Goal: Information Seeking & Learning: Learn about a topic

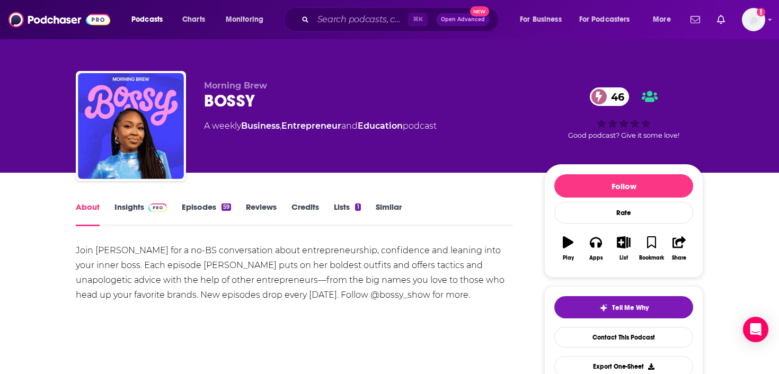
scroll to position [20, 0]
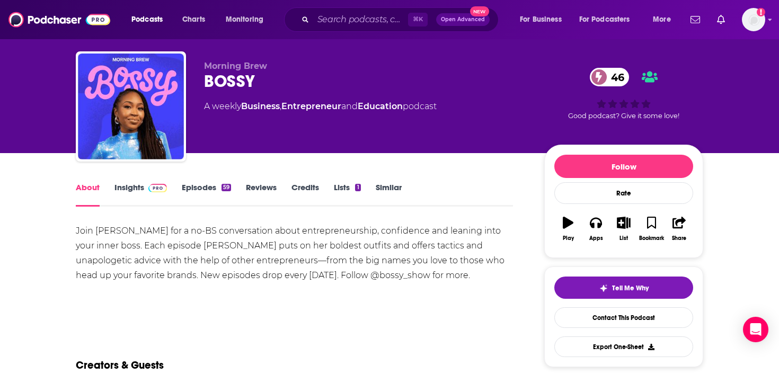
click at [194, 185] on link "Episodes 59" at bounding box center [206, 194] width 49 height 24
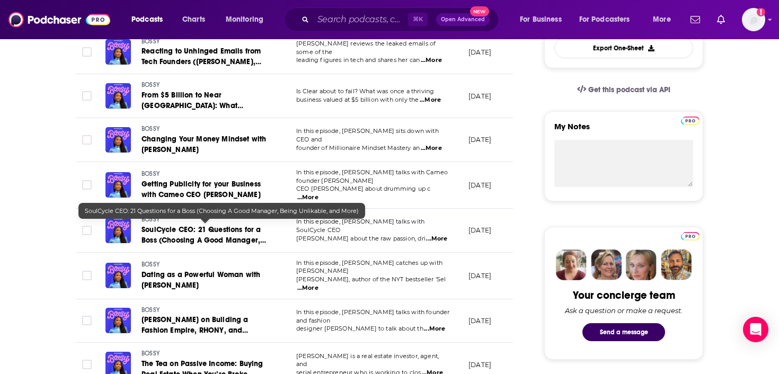
scroll to position [326, 0]
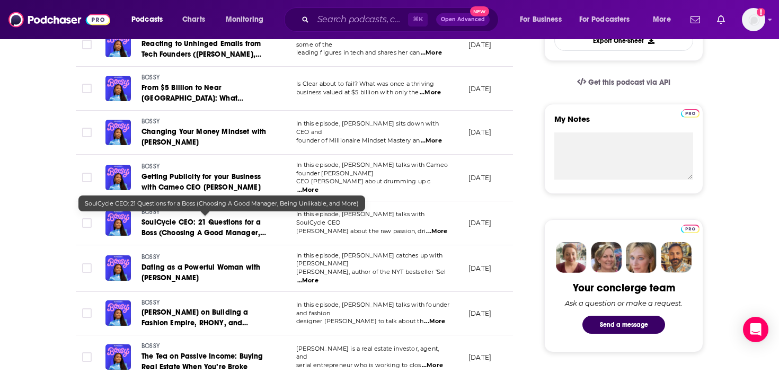
click at [235, 227] on span "SoulCycle CEO: 21 Questions for a Boss (Choosing A Good Manager, Being Unlikabl…" at bounding box center [204, 233] width 125 height 30
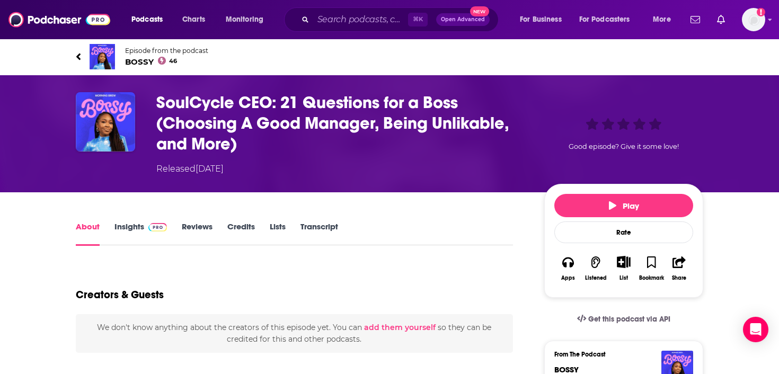
click at [322, 222] on link "Transcript" at bounding box center [320, 234] width 38 height 24
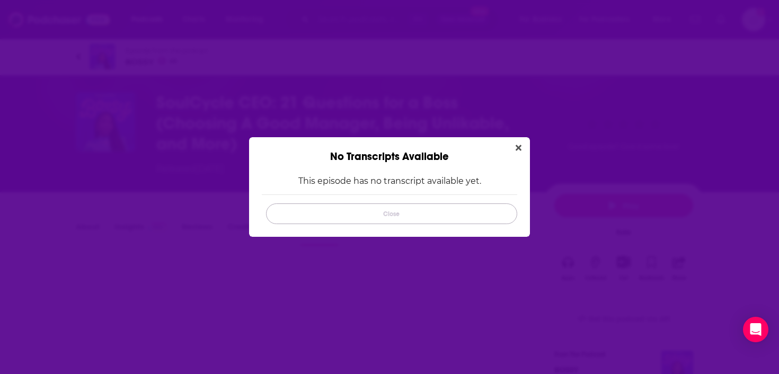
click at [322, 222] on button "Close" at bounding box center [391, 214] width 251 height 21
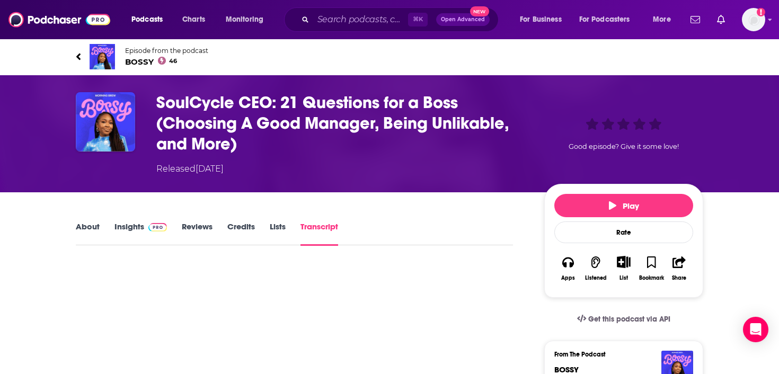
scroll to position [16, 0]
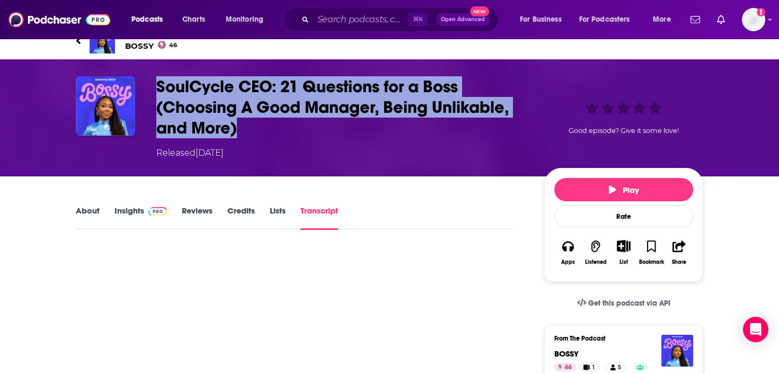
drag, startPoint x: 235, startPoint y: 130, endPoint x: 157, endPoint y: 89, distance: 88.0
click at [157, 89] on h3 "SoulCycle CEO: 21 Questions for a Boss (Choosing A Good Manager, Being Unlikabl…" at bounding box center [341, 107] width 371 height 62
copy h3 "SoulCycle CEO: 21 Questions for a Boss (Choosing A Good Manager, Being Unlikabl…"
